Goal: Task Accomplishment & Management: Complete application form

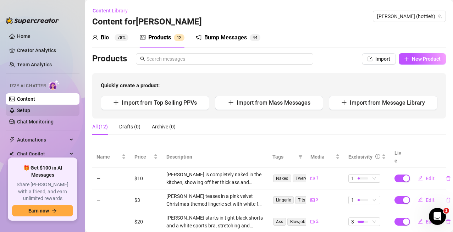
click at [30, 111] on link "Setup" at bounding box center [23, 111] width 13 height 6
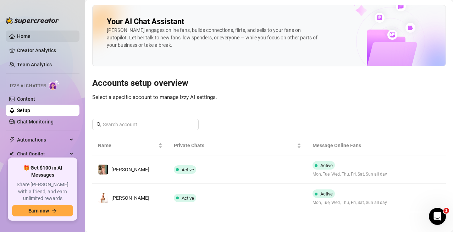
click at [31, 34] on link "Home" at bounding box center [23, 36] width 13 height 6
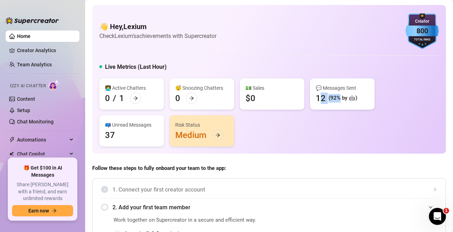
drag, startPoint x: 318, startPoint y: 98, endPoint x: 340, endPoint y: 98, distance: 22.0
click at [340, 98] on div "12 (92% by 🤖)" at bounding box center [337, 98] width 42 height 11
click at [340, 98] on div "(92% by 🤖)" at bounding box center [343, 98] width 29 height 9
drag, startPoint x: 322, startPoint y: 97, endPoint x: 346, endPoint y: 97, distance: 24.1
click at [346, 97] on div "12 (92% by 🤖)" at bounding box center [337, 98] width 42 height 11
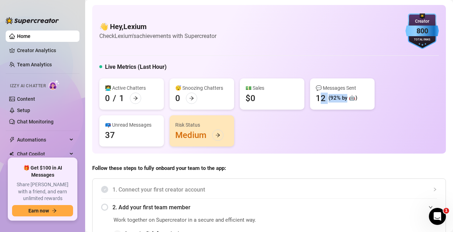
click at [346, 98] on div "(92% by 🤖)" at bounding box center [343, 98] width 29 height 9
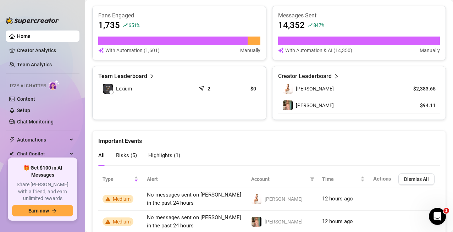
scroll to position [461, 0]
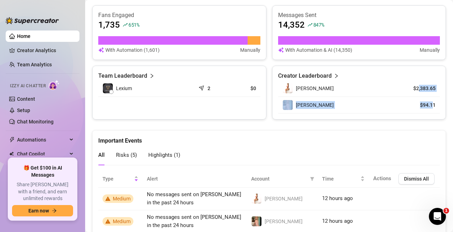
drag, startPoint x: 413, startPoint y: 85, endPoint x: 427, endPoint y: 109, distance: 27.5
click at [427, 109] on tbody "Heather $2,383.65 Kali $94.11" at bounding box center [359, 96] width 162 height 33
click at [427, 109] on td "$94.11" at bounding box center [419, 105] width 41 height 17
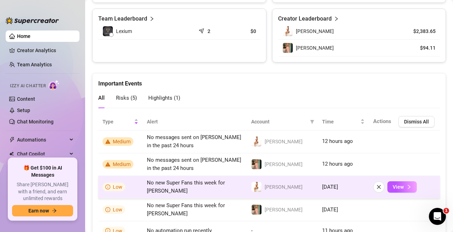
scroll to position [574, 0]
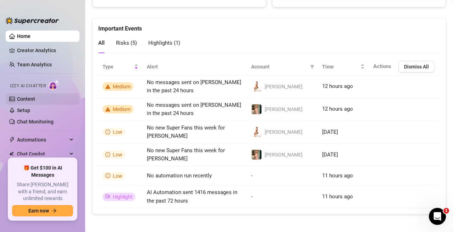
click at [26, 100] on link "Content" at bounding box center [26, 99] width 18 height 6
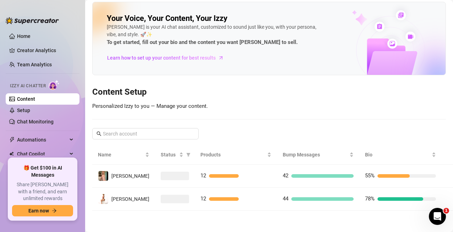
scroll to position [3, 0]
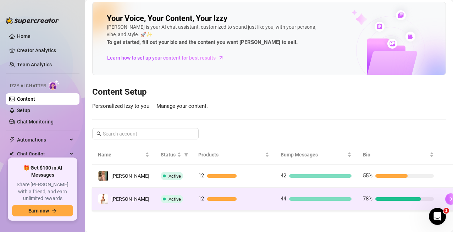
click at [450, 201] on icon "right" at bounding box center [451, 199] width 2 height 4
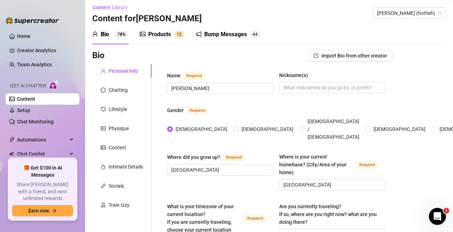
click at [150, 38] on div "Products" at bounding box center [159, 34] width 23 height 9
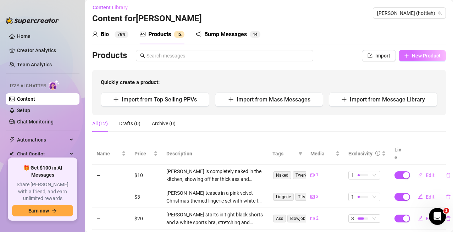
click at [404, 56] on icon "plus" at bounding box center [406, 55] width 5 height 5
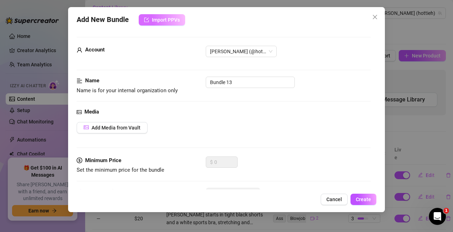
click at [176, 22] on span "Import PPVs" at bounding box center [166, 20] width 28 height 6
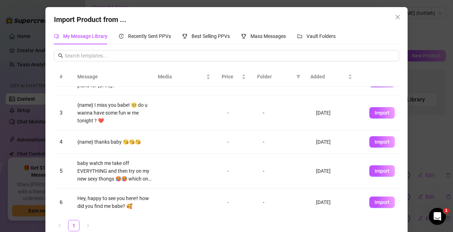
scroll to position [126, 0]
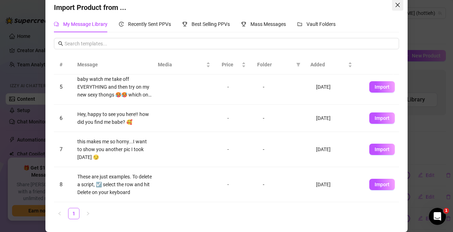
click at [398, 7] on span "Close" at bounding box center [397, 5] width 11 height 6
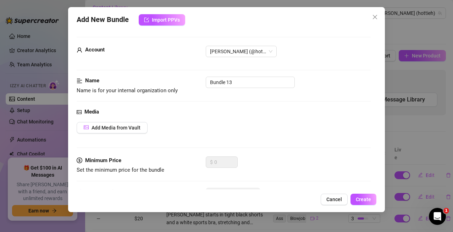
scroll to position [5, 0]
click at [129, 129] on span "Add Media from Vault" at bounding box center [116, 128] width 49 height 6
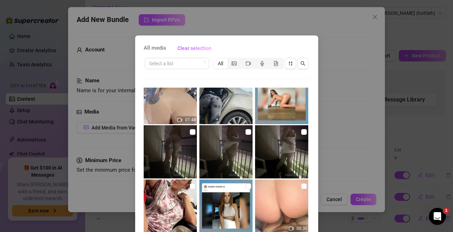
scroll to position [268, 0]
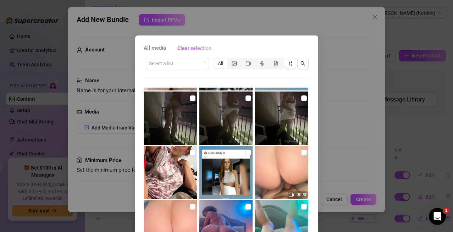
click at [346, 163] on div "All media Clear selection Select a list All 00:16 00:07 00:11 00:04 00:08 00:23…" at bounding box center [226, 116] width 453 height 232
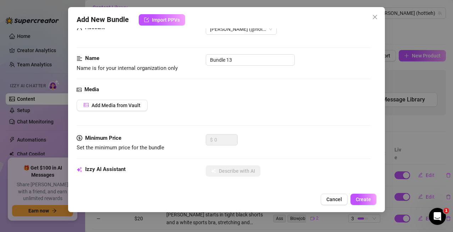
scroll to position [0, 0]
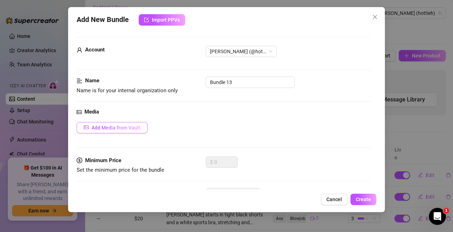
click at [142, 129] on button "Add Media from Vault" at bounding box center [112, 127] width 71 height 11
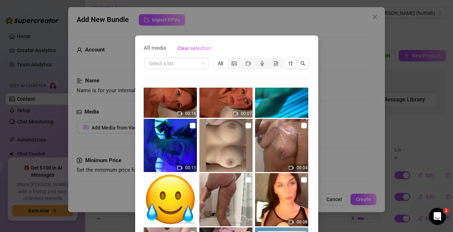
scroll to position [35, 0]
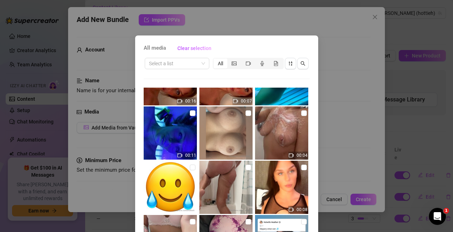
click at [349, 127] on div "All media Clear selection Select a list All 00:16 00:07 00:11 00:04 00:08 00:23…" at bounding box center [226, 116] width 453 height 232
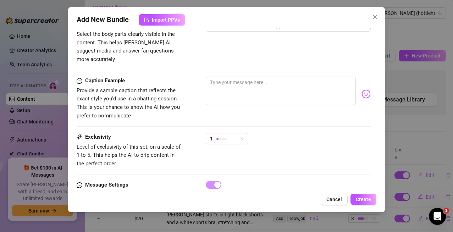
scroll to position [308, 0]
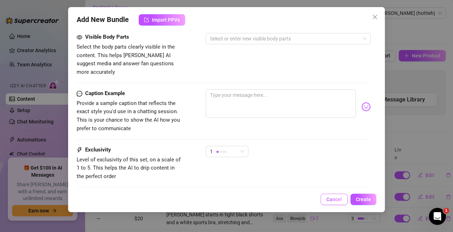
click at [342, 201] on span "Cancel" at bounding box center [335, 200] width 16 height 6
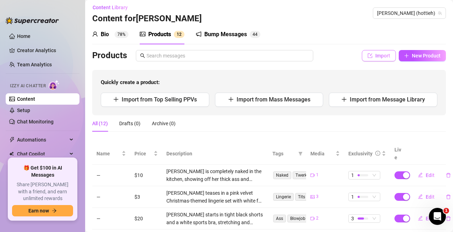
click at [380, 53] on span "Import" at bounding box center [382, 56] width 15 height 6
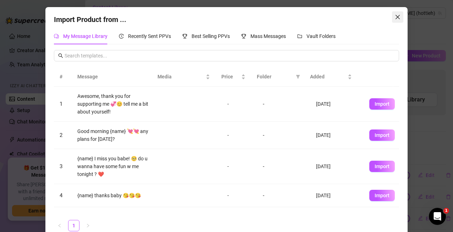
click at [396, 17] on icon "close" at bounding box center [398, 17] width 4 height 4
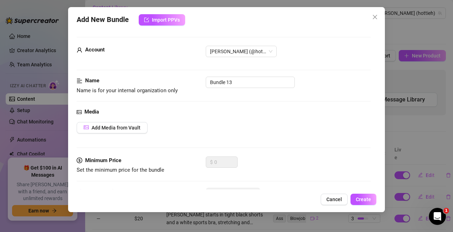
click at [378, 13] on button "Close" at bounding box center [374, 16] width 11 height 11
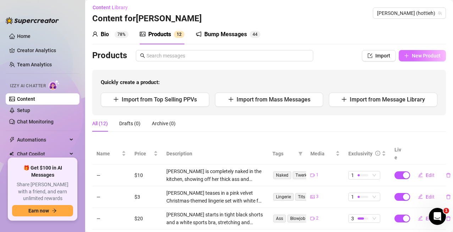
click at [419, 57] on span "New Product" at bounding box center [426, 56] width 29 height 6
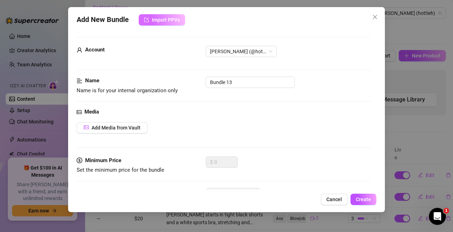
click at [177, 17] on span "Import PPVs" at bounding box center [166, 20] width 28 height 6
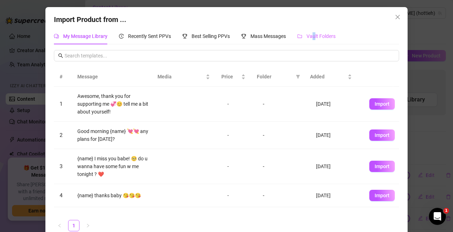
click at [313, 43] on div "Vault Folders" at bounding box center [316, 36] width 38 height 16
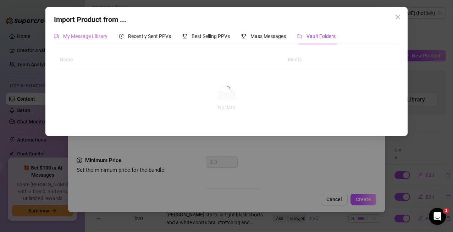
drag, startPoint x: 108, startPoint y: 42, endPoint x: 75, endPoint y: 42, distance: 33.0
click at [107, 42] on div "My Message Library Recently Sent PPVs Best Selling PPVs Mass Messages Vault Fol…" at bounding box center [195, 36] width 282 height 16
click at [77, 40] on div "My Message Library" at bounding box center [81, 36] width 54 height 8
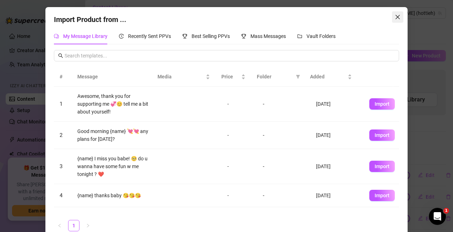
click at [395, 16] on icon "close" at bounding box center [398, 17] width 6 height 6
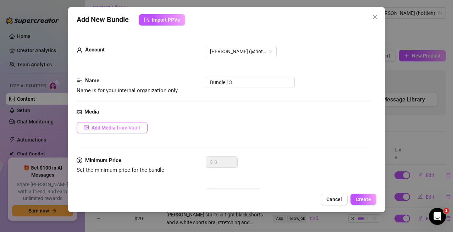
click at [126, 128] on span "Add Media from Vault" at bounding box center [116, 128] width 49 height 6
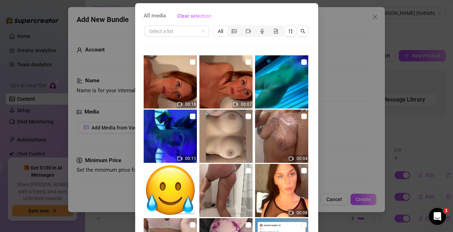
scroll to position [64, 0]
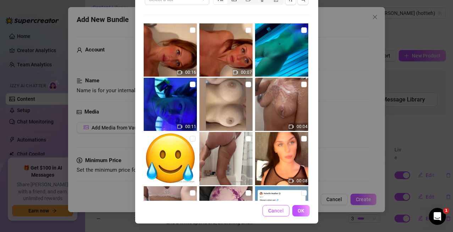
click at [271, 211] on span "Cancel" at bounding box center [276, 211] width 16 height 6
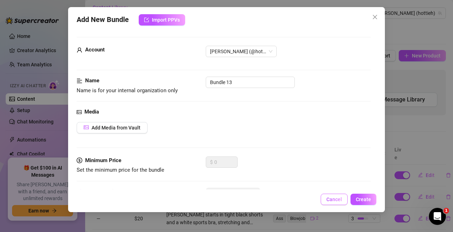
click at [333, 197] on span "Cancel" at bounding box center [335, 200] width 16 height 6
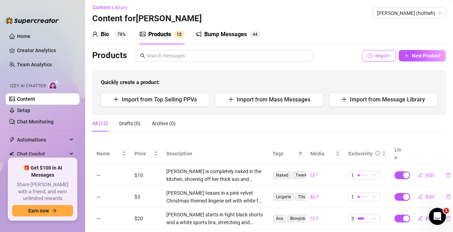
click at [368, 58] on button "Import" at bounding box center [379, 55] width 34 height 11
type textarea "Type your message here..."
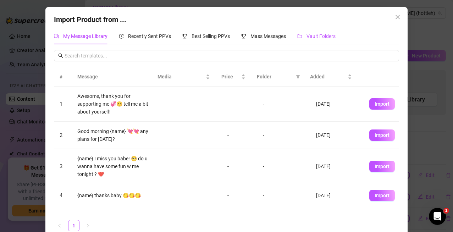
click at [325, 34] on span "Vault Folders" at bounding box center [321, 36] width 29 height 6
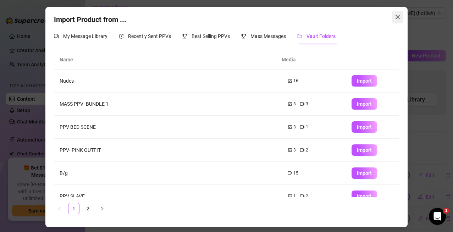
click at [397, 13] on button "Close" at bounding box center [397, 16] width 11 height 11
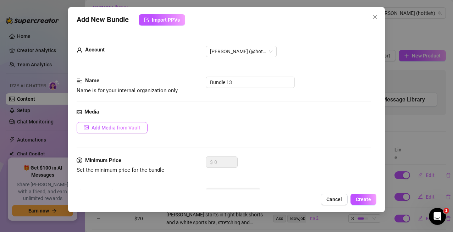
click at [133, 126] on span "Add Media from Vault" at bounding box center [116, 128] width 49 height 6
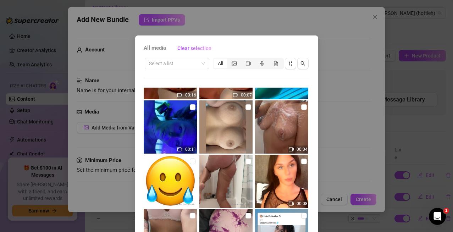
scroll to position [0, 0]
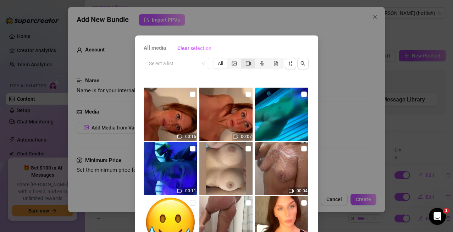
click at [246, 61] on icon "video-camera" at bounding box center [248, 63] width 5 height 5
click at [243, 60] on input "segmented control" at bounding box center [243, 60] width 0 height 0
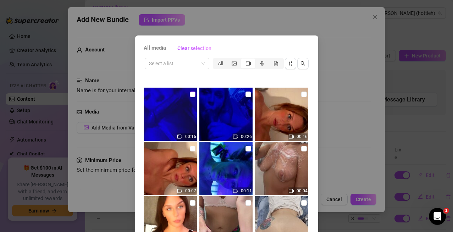
click at [190, 93] on input "checkbox" at bounding box center [193, 95] width 6 height 6
checkbox input "true"
click at [246, 93] on input "checkbox" at bounding box center [249, 95] width 6 height 6
checkbox input "true"
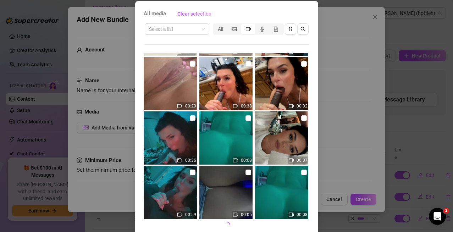
scroll to position [64, 0]
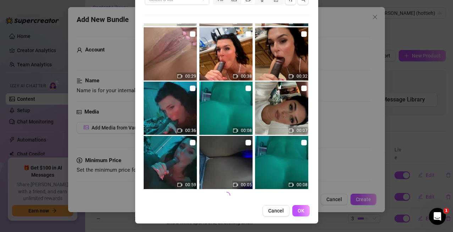
click at [301, 213] on button "OK" at bounding box center [300, 210] width 17 height 11
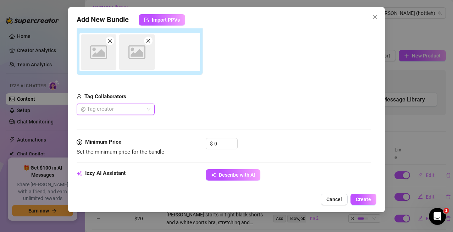
scroll to position [120, 0]
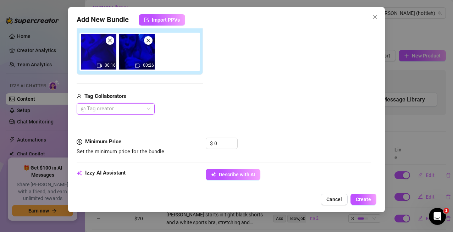
click at [133, 111] on div at bounding box center [112, 109] width 68 height 10
click at [128, 112] on div at bounding box center [112, 109] width 68 height 10
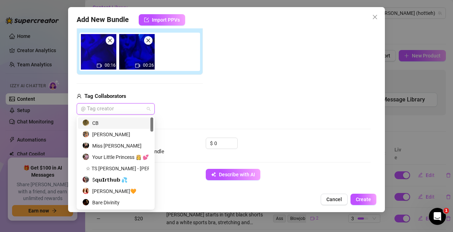
click at [108, 124] on div "CB" at bounding box center [115, 123] width 67 height 8
click at [247, 102] on div "Add Media from Vault Attached Media 00:16 00:26 Tag Collaborators CB" at bounding box center [224, 58] width 295 height 113
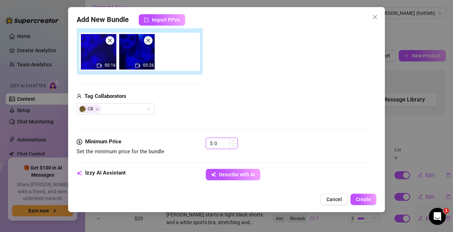
click at [222, 141] on input "0" at bounding box center [225, 143] width 23 height 11
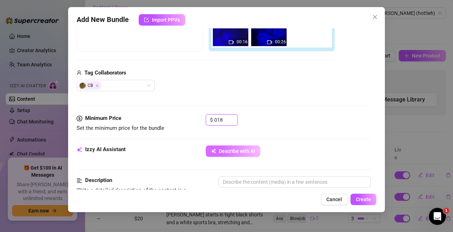
scroll to position [155, 0]
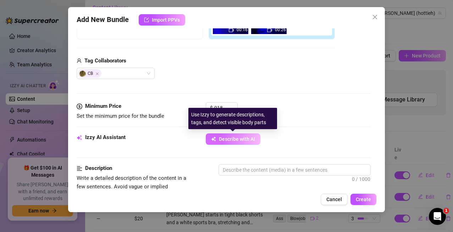
click at [249, 142] on button "Describe with AI" at bounding box center [233, 138] width 55 height 11
type input "18"
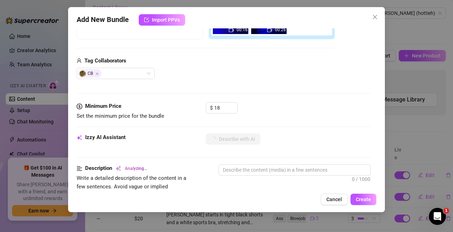
type textarea "[PERSON_NAME]"
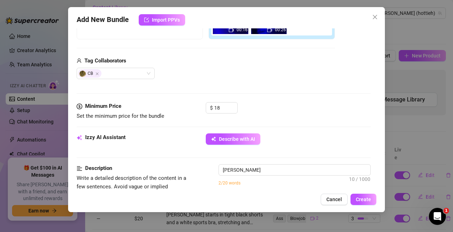
type textarea "[PERSON_NAME] is"
type textarea "[PERSON_NAME] is in"
type textarea "[PERSON_NAME] is in a"
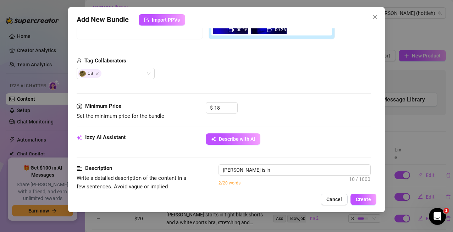
type textarea "[PERSON_NAME] is in a"
type textarea "[PERSON_NAME] is in a dimly"
type textarea "[PERSON_NAME] is in a dimly lit"
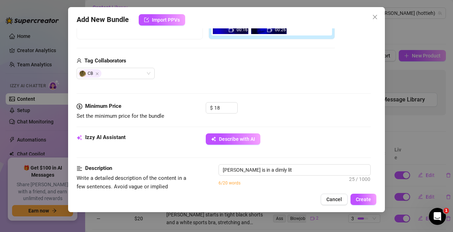
type textarea "[PERSON_NAME] is in a dimly lit room"
type textarea "[PERSON_NAME] is in a dimly lit room with"
type textarea "[PERSON_NAME] is in a dimly lit room with blue"
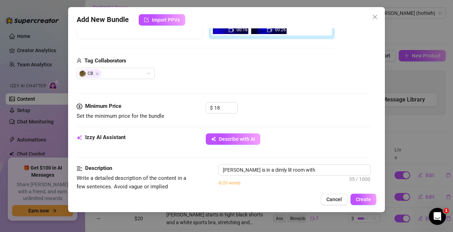
type textarea "[PERSON_NAME] is in a dimly lit room with blue"
type textarea "[PERSON_NAME] is in a dimly lit room with blue LED"
type textarea "[PERSON_NAME] is in a dimly lit room with blue LED lights,"
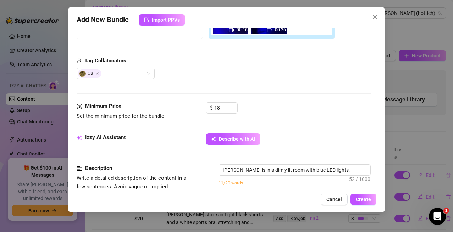
type textarea "[PERSON_NAME] is in a dimly lit room with blue LED lights, wearing"
type textarea "[PERSON_NAME] is in a dimly lit room with blue LED lights, wearing a"
type textarea "[PERSON_NAME] is in a dimly lit room with blue LED lights, wearing a low-cut"
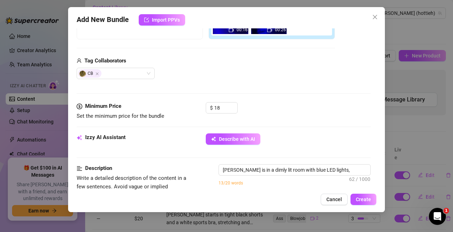
type textarea "[PERSON_NAME] is in a dimly lit room with blue LED lights, wearing a low-cut"
type textarea "[PERSON_NAME] is in a dimly lit room with blue LED lights, wearing a low-cut top"
type textarea "[PERSON_NAME] is in a dimly lit room with blue LED lights, wearing a low-cut to…"
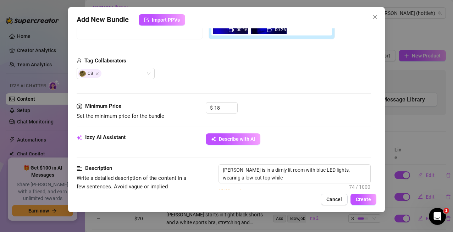
type textarea "[PERSON_NAME] is in a dimly lit room with blue LED lights, wearing a low-cut to…"
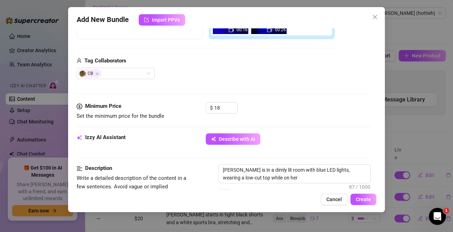
type textarea "[PERSON_NAME] is in a dimly lit room with blue LED lights, wearing a low-cut to…"
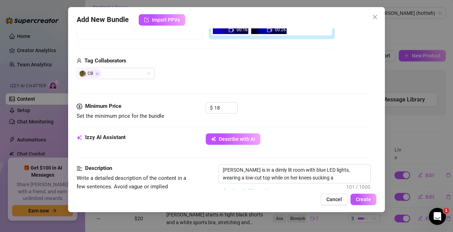
type textarea "[PERSON_NAME] is in a dimly lit room with blue LED lights, wearing a low-cut to…"
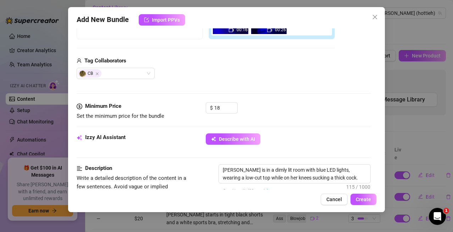
type textarea "[PERSON_NAME] is in a dimly lit room with blue LED lights, wearing a low-cut to…"
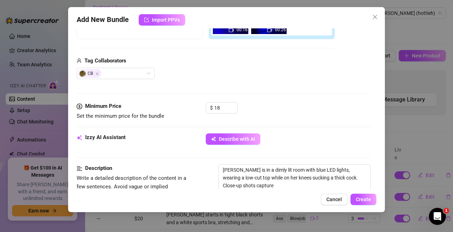
type textarea "[PERSON_NAME] is in a dimly lit room with blue LED lights, wearing a low-cut to…"
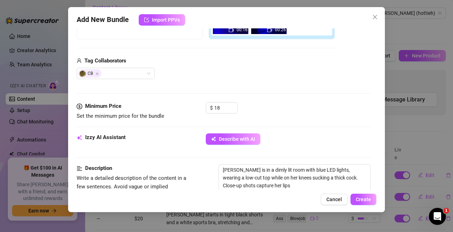
type textarea "[PERSON_NAME] is in a dimly lit room with blue LED lights, wearing a low-cut to…"
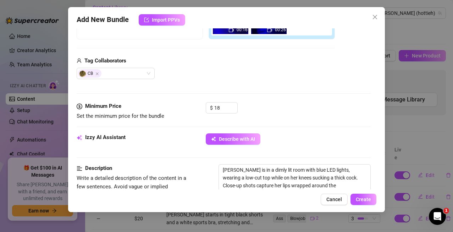
type textarea "[PERSON_NAME] is in a dimly lit room with blue LED lights, wearing a low-cut to…"
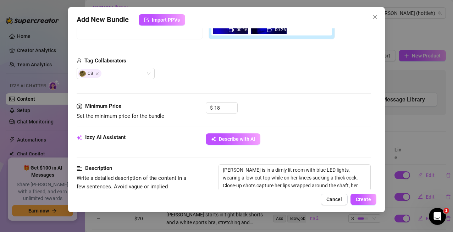
type textarea "[PERSON_NAME] is in a dimly lit room with blue LED lights, wearing a low-cut to…"
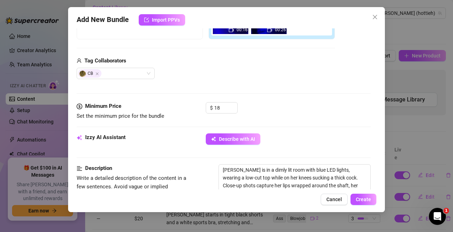
type textarea "[PERSON_NAME] is in a dimly lit room with blue LED lights, wearing a low-cut to…"
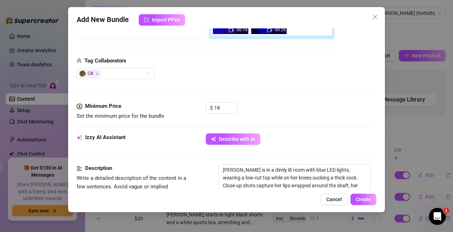
type textarea "[PERSON_NAME] is in a dimly lit room with blue LED lights, wearing a low-cut to…"
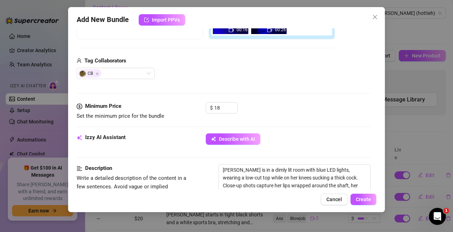
type textarea "[PERSON_NAME] is in a dimly lit room with blue LED lights, wearing a low-cut to…"
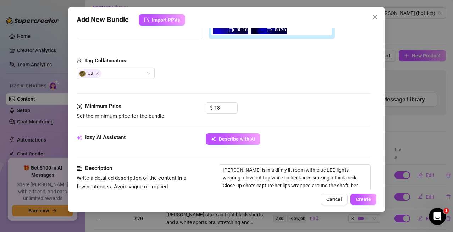
type textarea "[PERSON_NAME] is in a dimly lit room with blue LED lights, wearing a low-cut to…"
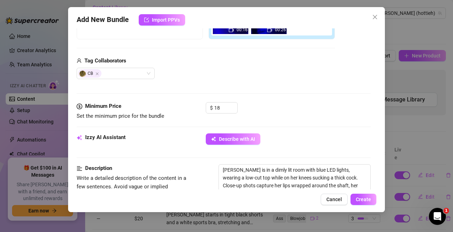
type textarea "[PERSON_NAME] is in a dimly lit room with blue LED lights, wearing a low-cut to…"
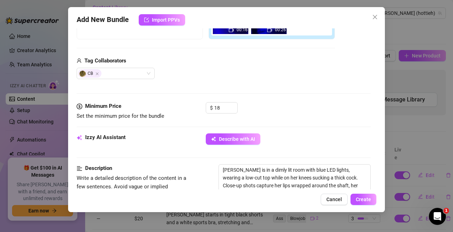
type textarea "[PERSON_NAME] is in a dimly lit room with blue LED lights, wearing a low-cut to…"
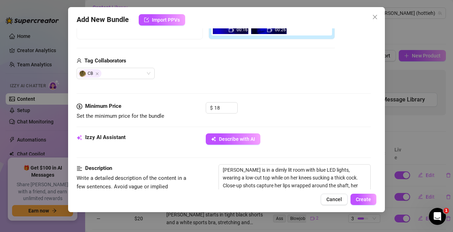
type textarea "[PERSON_NAME] is in a dimly lit room with blue LED lights, wearing a low-cut to…"
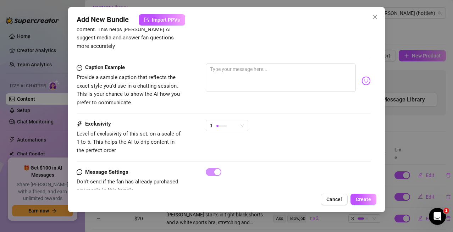
scroll to position [463, 0]
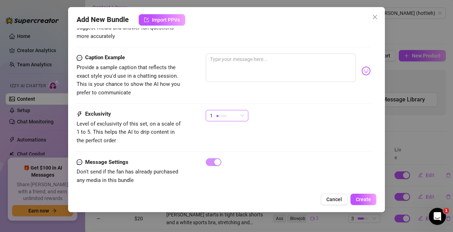
click at [242, 110] on span "1" at bounding box center [227, 115] width 34 height 11
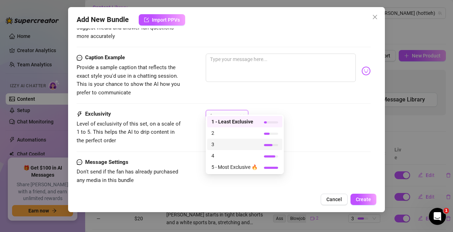
click at [217, 143] on span "3" at bounding box center [235, 145] width 46 height 8
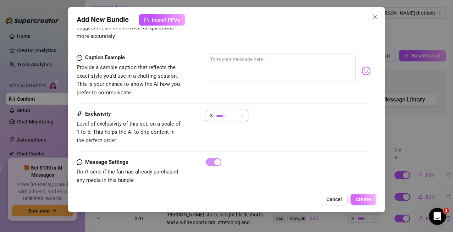
click at [367, 202] on span "Create" at bounding box center [363, 200] width 15 height 6
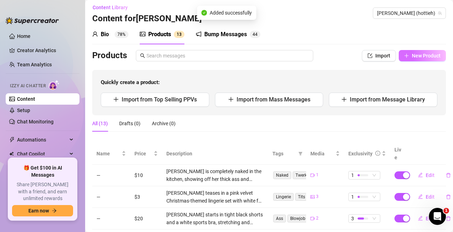
click at [404, 55] on icon "plus" at bounding box center [406, 55] width 5 height 5
type textarea "Type your message here..."
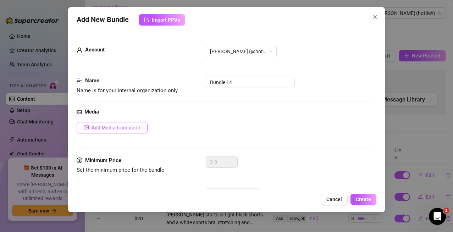
click at [113, 126] on span "Add Media from Vault" at bounding box center [116, 128] width 49 height 6
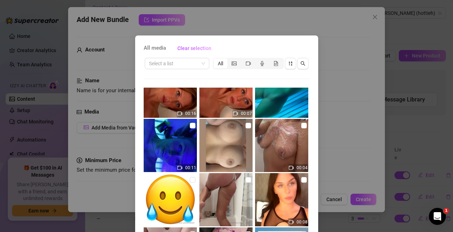
scroll to position [35, 0]
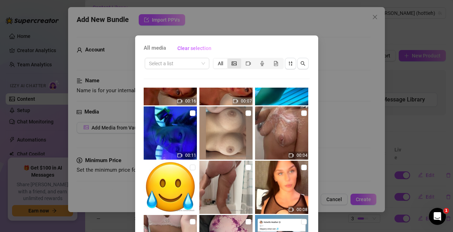
click at [233, 65] on icon "picture" at bounding box center [234, 63] width 5 height 5
click at [229, 60] on input "segmented control" at bounding box center [229, 60] width 0 height 0
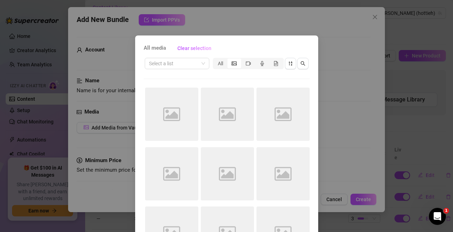
scroll to position [0, 0]
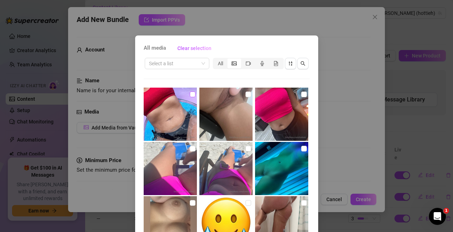
click at [190, 95] on input "checkbox" at bounding box center [193, 95] width 6 height 6
checkbox input "true"
click at [246, 92] on input "checkbox" at bounding box center [249, 95] width 6 height 6
checkbox input "true"
click at [301, 93] on input "checkbox" at bounding box center [304, 95] width 6 height 6
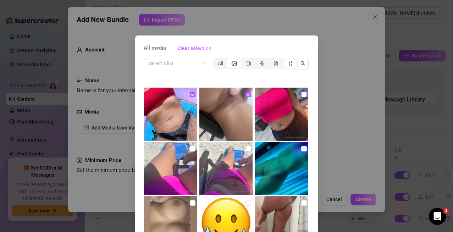
checkbox input "true"
click at [185, 147] on img at bounding box center [170, 168] width 53 height 53
checkbox input "true"
click at [246, 148] on input "checkbox" at bounding box center [249, 149] width 6 height 6
checkbox input "true"
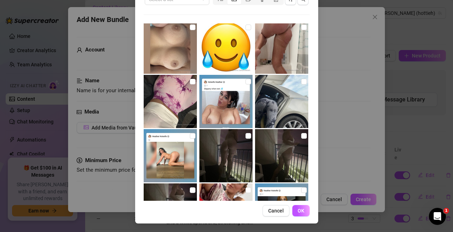
scroll to position [177, 0]
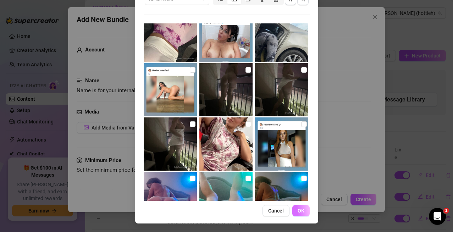
click at [298, 212] on span "OK" at bounding box center [301, 211] width 7 height 6
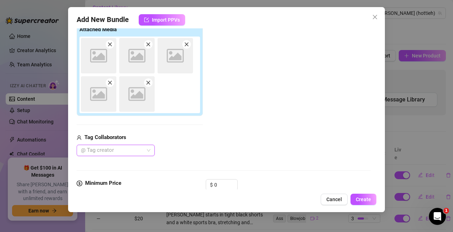
scroll to position [120, 0]
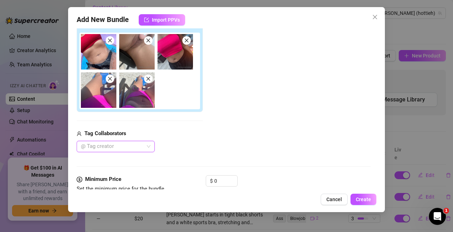
click at [140, 149] on div at bounding box center [112, 147] width 68 height 10
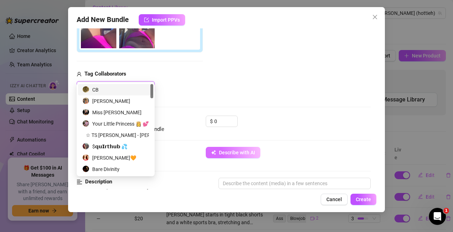
scroll to position [191, 0]
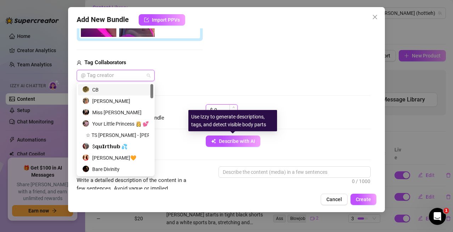
click at [221, 105] on input "0" at bounding box center [225, 110] width 23 height 11
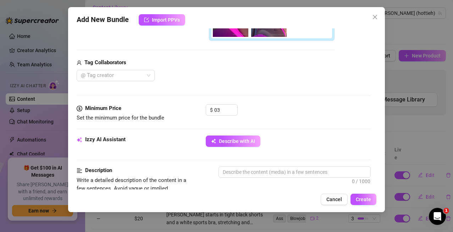
type input "3"
click at [281, 111] on div "$ 3" at bounding box center [288, 113] width 165 height 18
click at [257, 139] on button "Describe with AI" at bounding box center [233, 141] width 55 height 11
type textarea "[PERSON_NAME]"
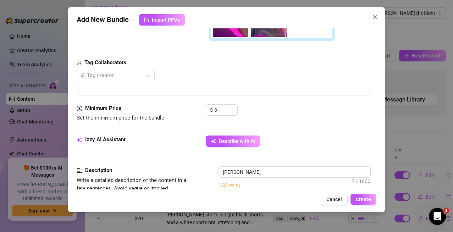
type textarea "[PERSON_NAME]"
type textarea "[PERSON_NAME] in"
type textarea "[PERSON_NAME] teases in a"
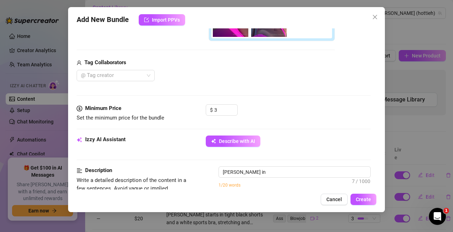
type textarea "[PERSON_NAME] teases in a"
type textarea "[PERSON_NAME] teases in a hot"
type textarea "[PERSON_NAME] teases in a hot pink"
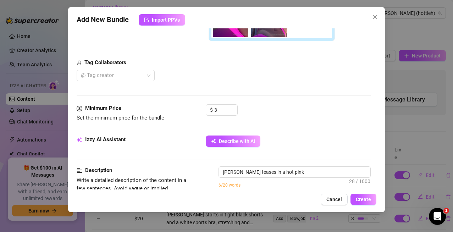
type textarea "[PERSON_NAME] teases in a hot pink bikini"
type textarea "[PERSON_NAME] teases in a hot pink bikini on"
type textarea "[PERSON_NAME] teases in a hot pink bikini on the"
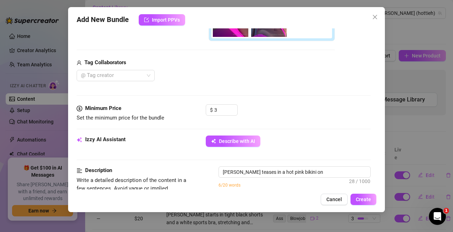
type textarea "[PERSON_NAME] teases in a hot pink bikini on the"
type textarea "[PERSON_NAME] teases in a hot pink bikini on the beach,"
type textarea "[PERSON_NAME] teases in a hot pink bikini on the beach, showing"
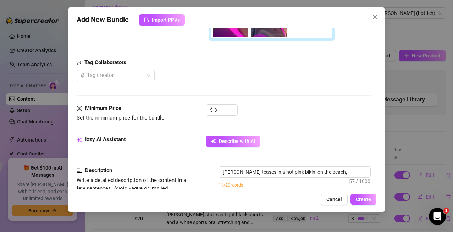
type textarea "[PERSON_NAME] teases in a hot pink bikini on the beach, showing off"
type textarea "[PERSON_NAME] teases in a hot pink bikini on the beach, showing off her"
type textarea "[PERSON_NAME] teases in a hot pink bikini on the beach, showing off her toned"
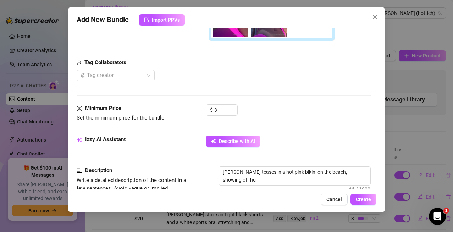
type textarea "[PERSON_NAME] teases in a hot pink bikini on the beach, showing off her toned"
type textarea "[PERSON_NAME] teases in a hot pink bikini on the beach, showing off her toned b…"
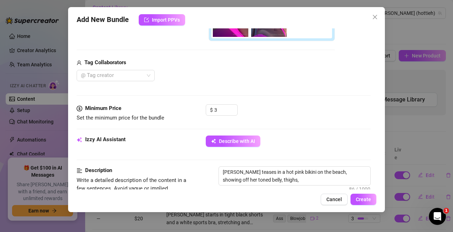
type textarea "[PERSON_NAME] teases in a hot pink bikini on the beach, showing off her toned b…"
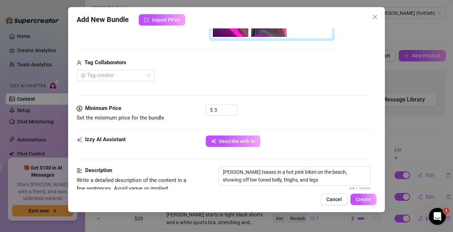
type textarea "[PERSON_NAME] teases in a hot pink bikini on the beach, showing off her toned b…"
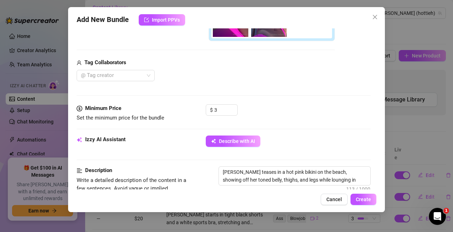
type textarea "[PERSON_NAME] teases in a hot pink bikini on the beach, showing off her toned b…"
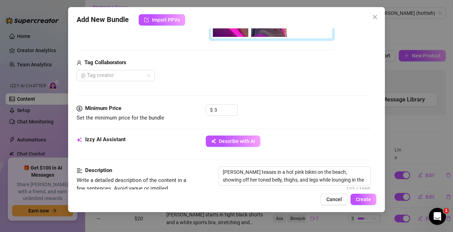
type textarea "[PERSON_NAME] teases in a hot pink bikini on the beach, showing off her toned b…"
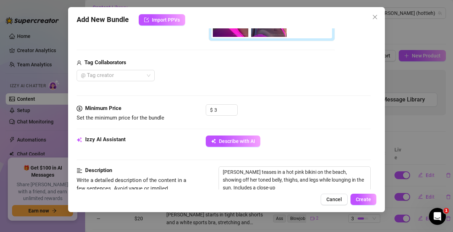
type textarea "[PERSON_NAME] teases in a hot pink bikini on the beach, showing off her toned b…"
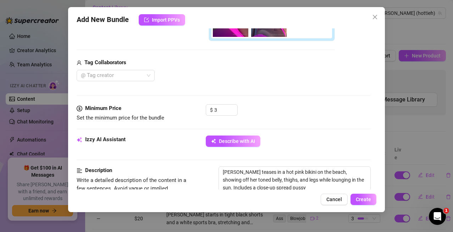
type textarea "[PERSON_NAME] teases in a hot pink bikini on the beach, showing off her toned b…"
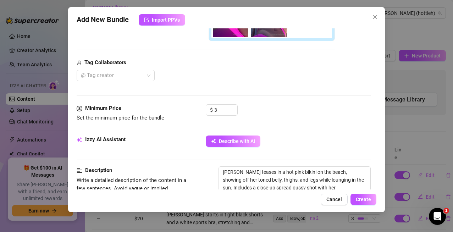
type textarea "[PERSON_NAME] teases in a hot pink bikini on the beach, showing off her toned b…"
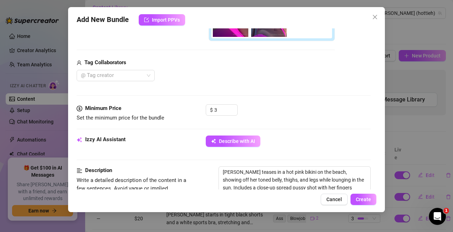
type textarea "[PERSON_NAME] teases in a hot pink bikini on the beach, showing off her toned b…"
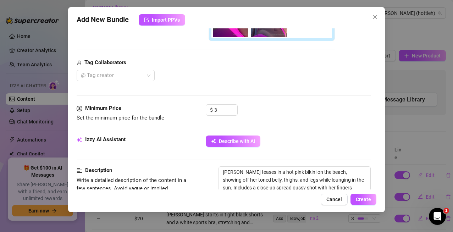
type textarea "[PERSON_NAME] teases in a hot pink bikini on the beach, showing off her toned b…"
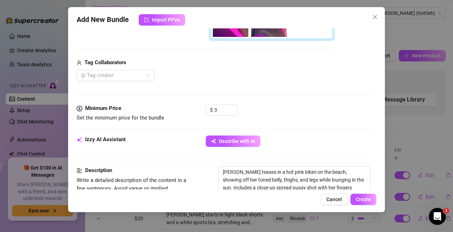
type textarea "[PERSON_NAME] teases in a hot pink bikini on the beach, showing off her toned b…"
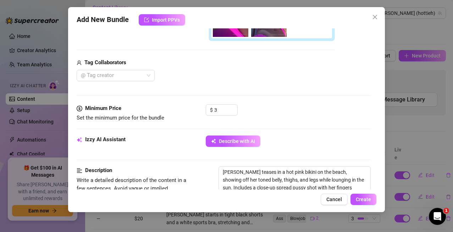
type textarea "[PERSON_NAME] teases in a hot pink bikini on the beach, showing off her toned b…"
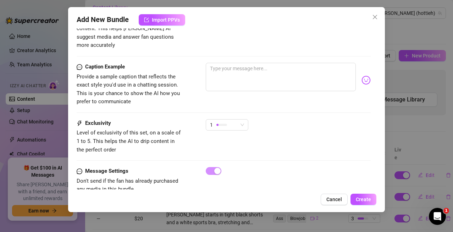
scroll to position [500, 0]
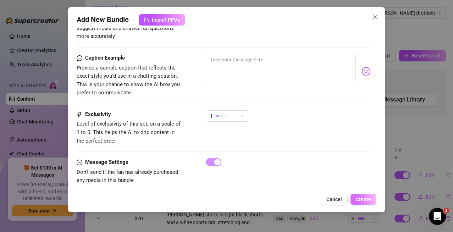
click at [366, 198] on span "Create" at bounding box center [363, 200] width 15 height 6
